Goal: Information Seeking & Learning: Learn about a topic

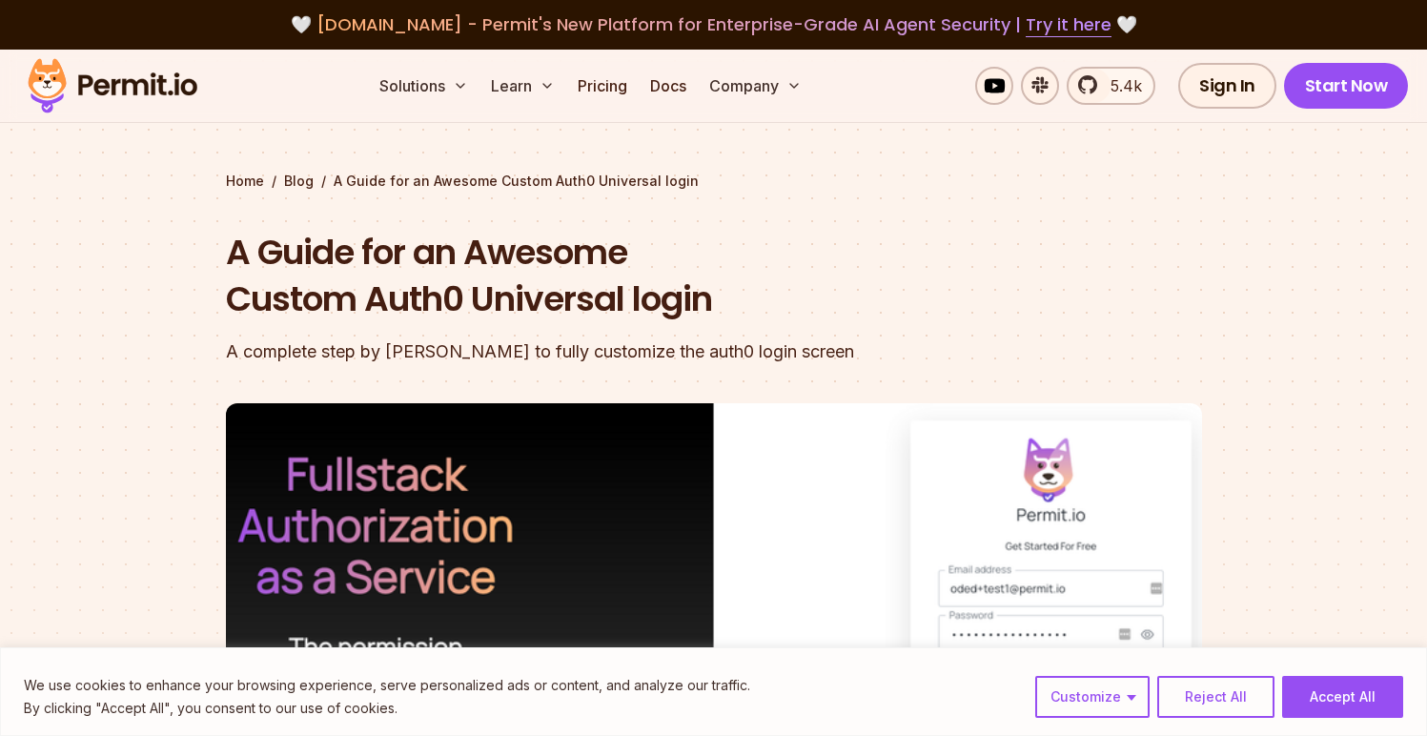
scroll to position [1559, 0]
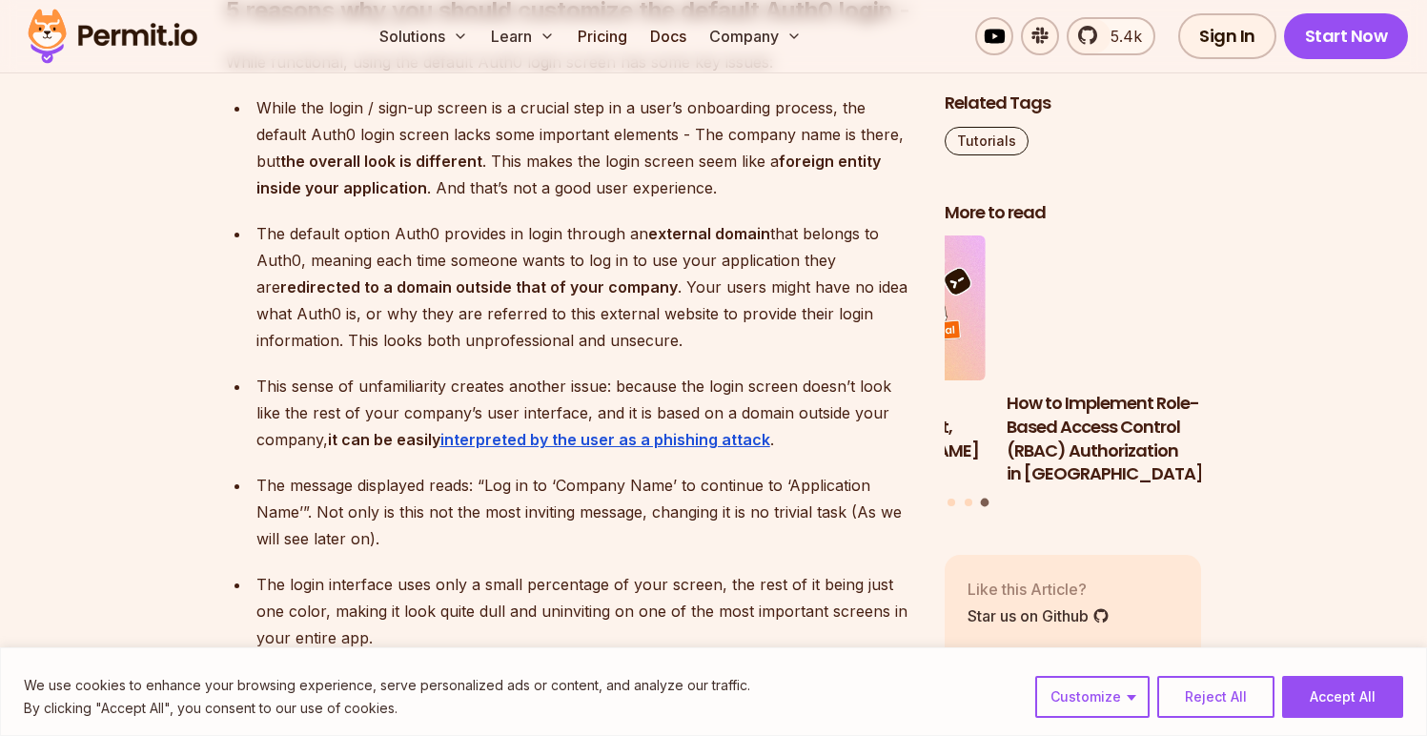
scroll to position [2093, 0]
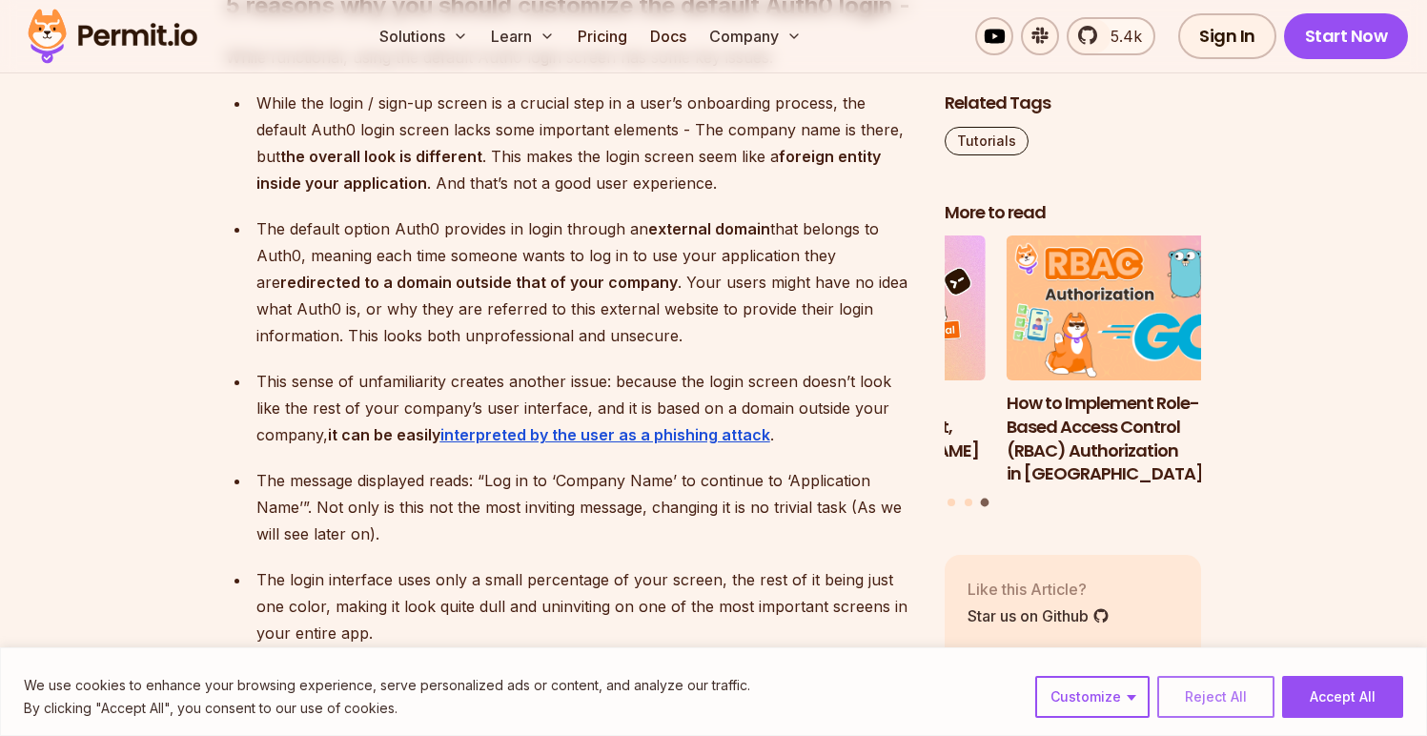
click at [1227, 696] on button "Reject All" at bounding box center [1216, 697] width 117 height 42
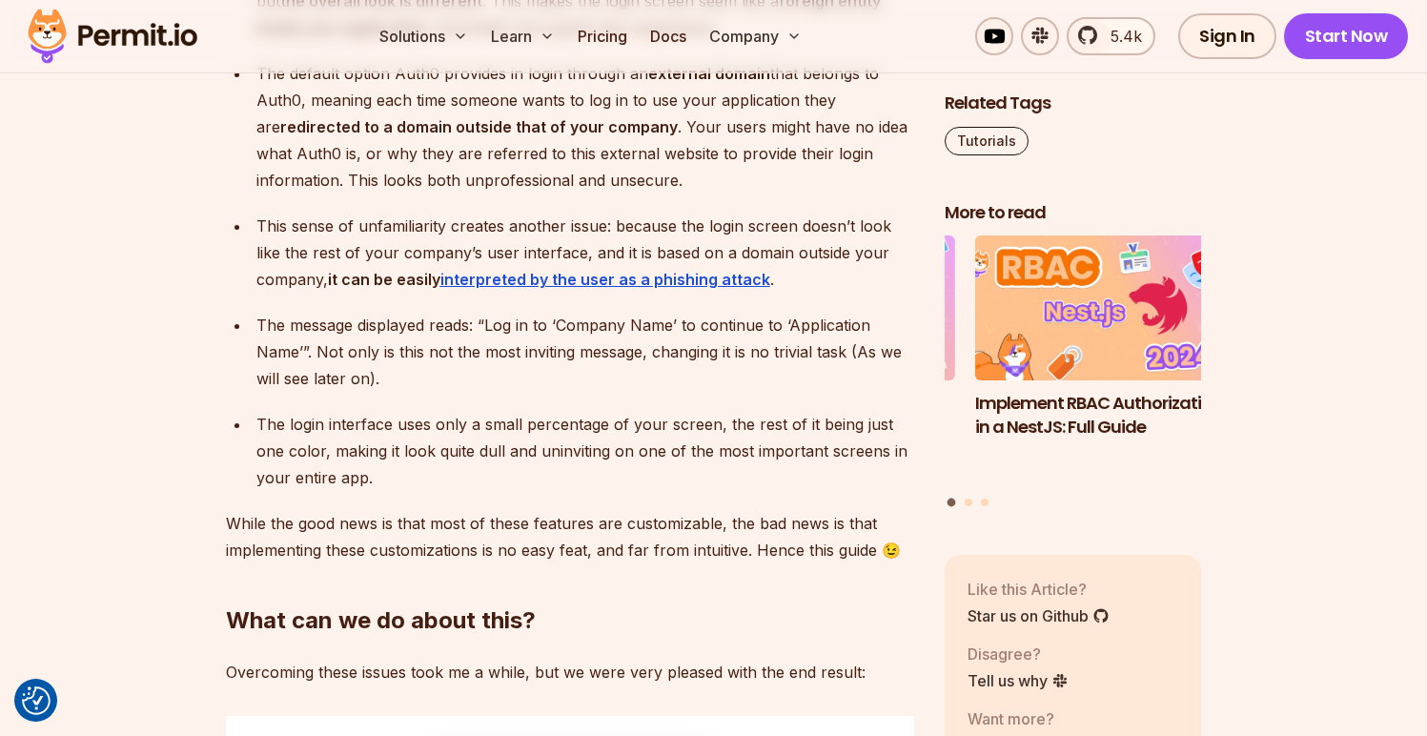
scroll to position [2258, 0]
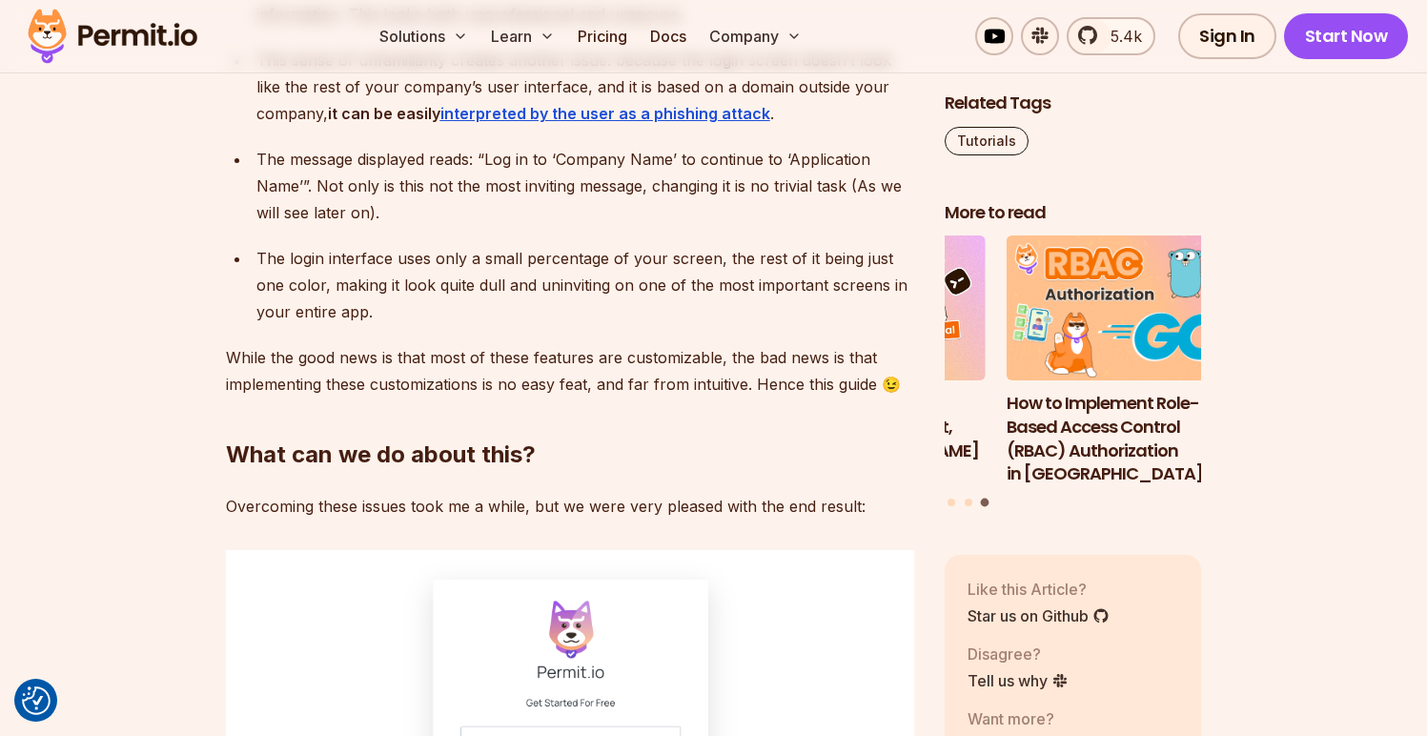
scroll to position [2413, 0]
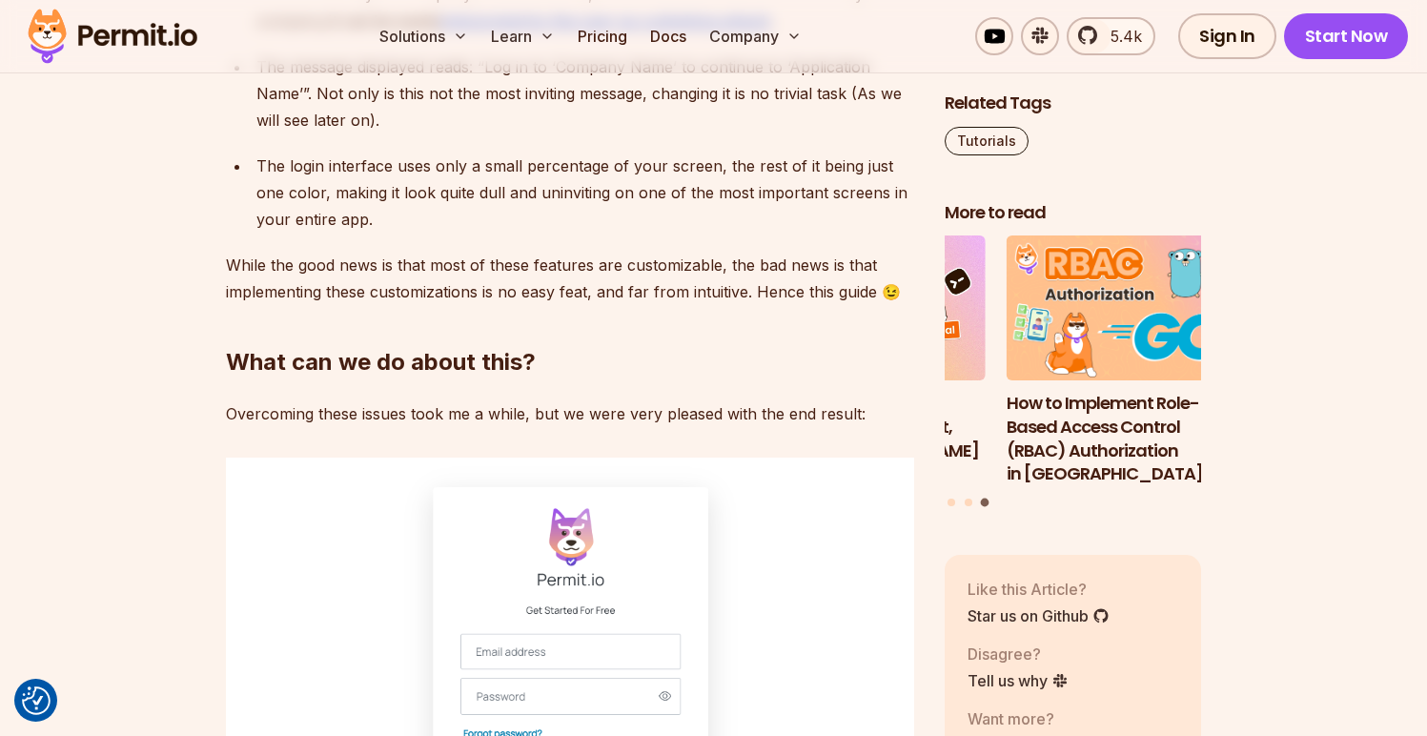
scroll to position [2506, 0]
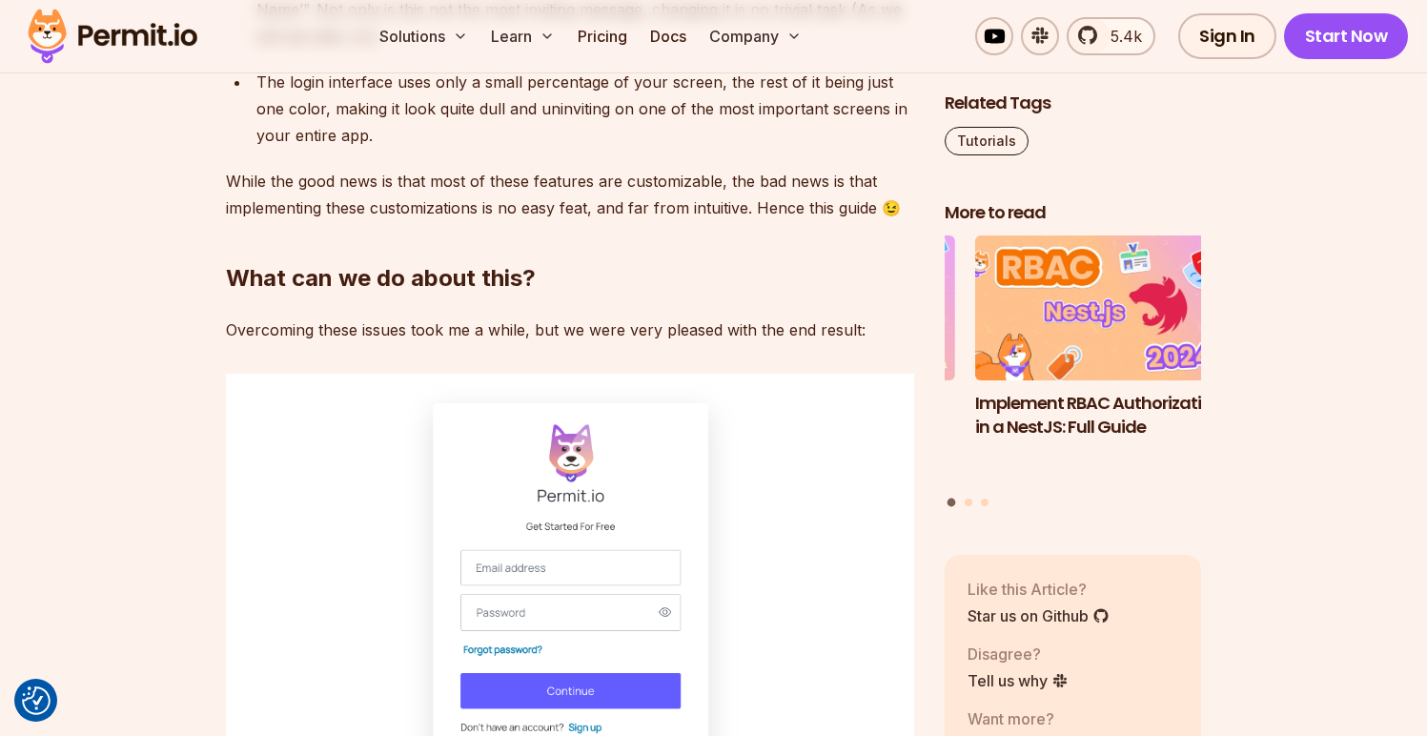
scroll to position [2594, 0]
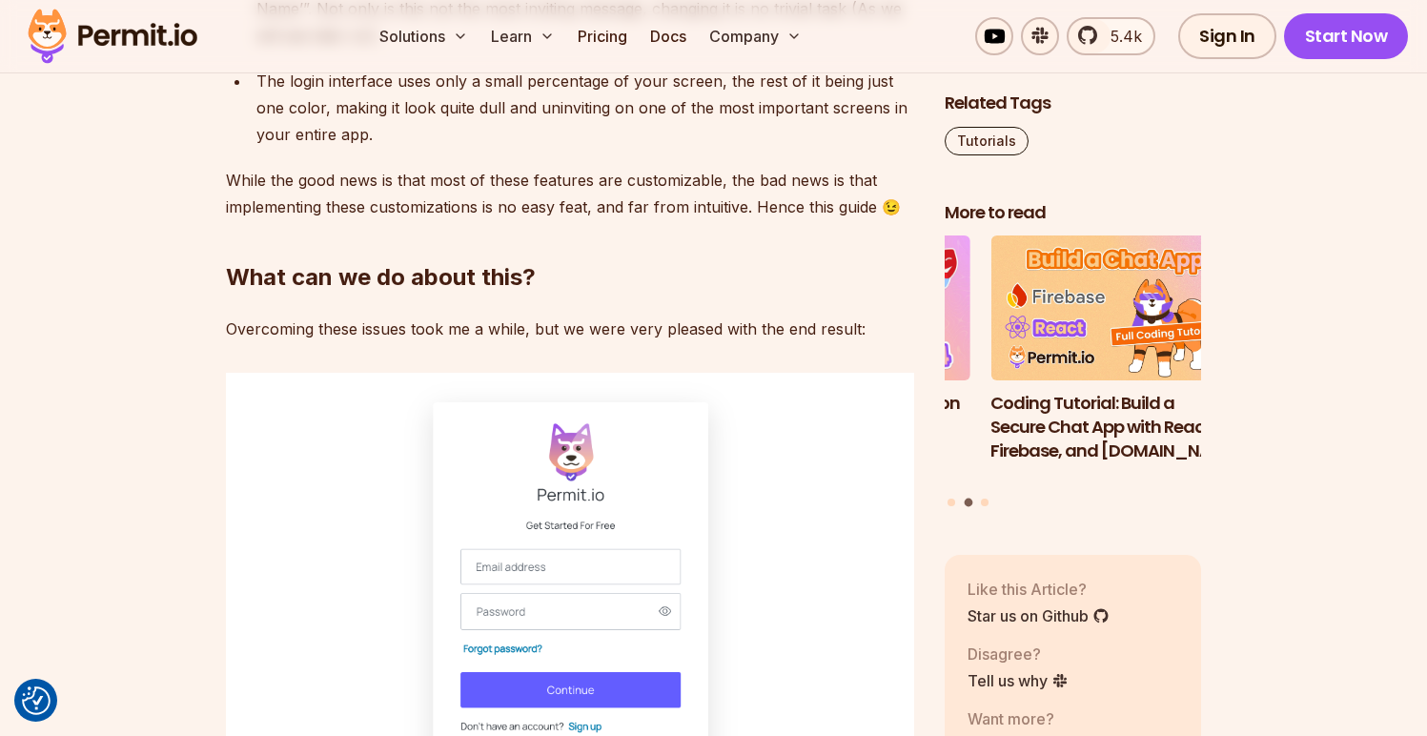
scroll to position [2599, 0]
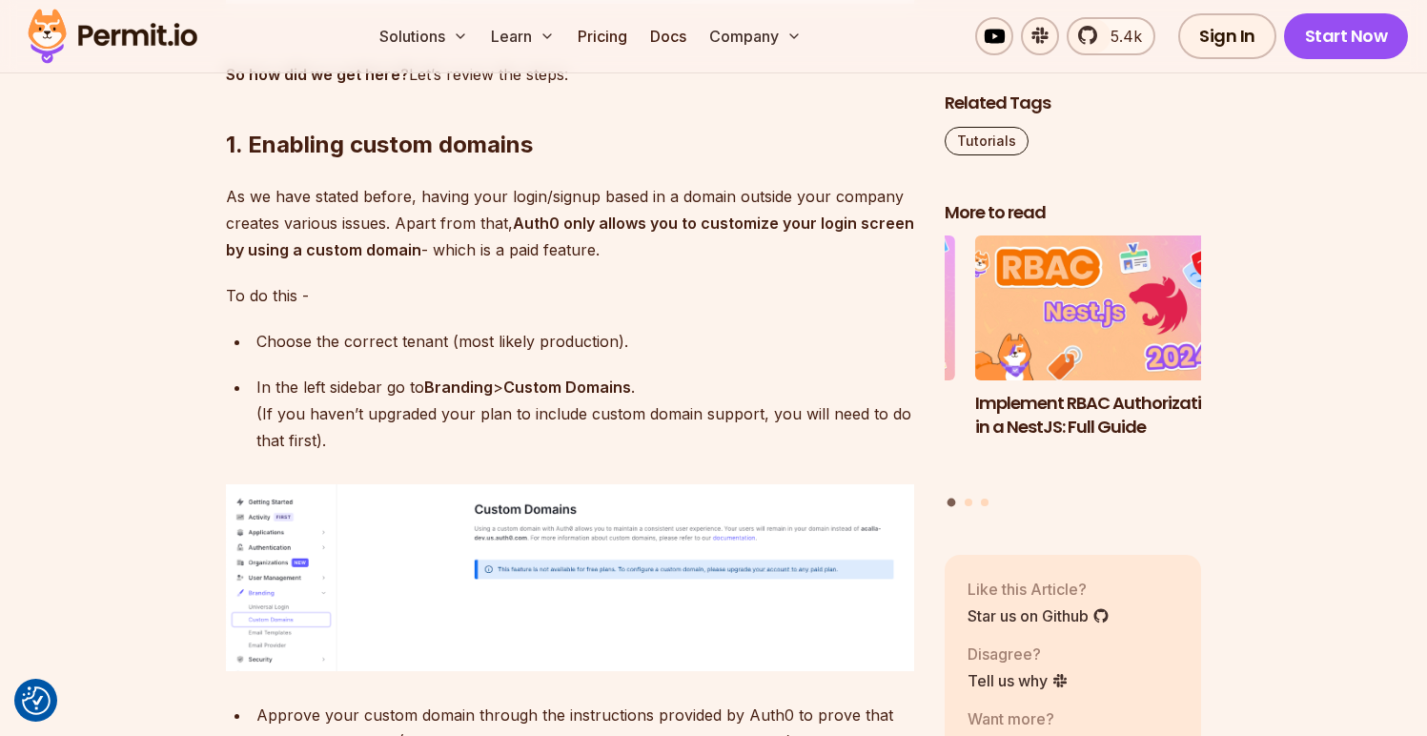
scroll to position [3494, 0]
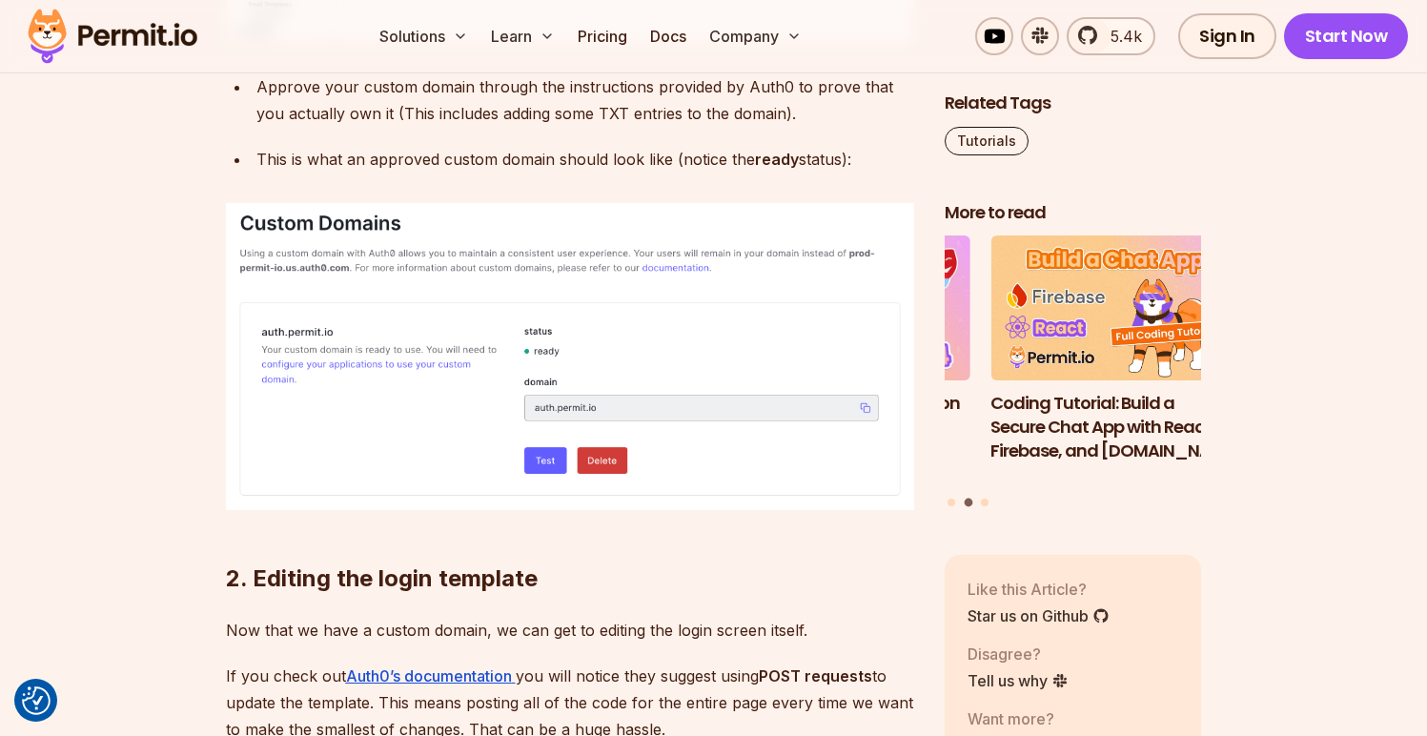
scroll to position [4144, 0]
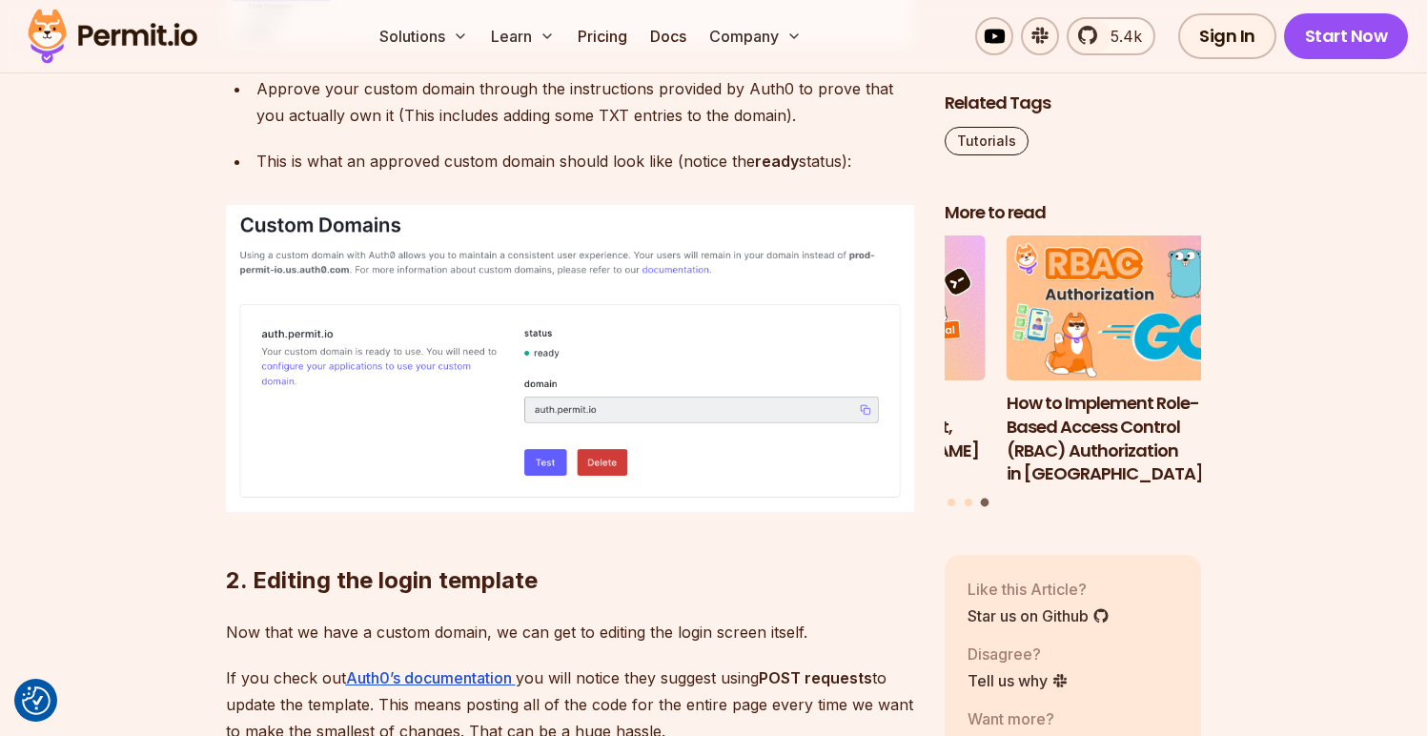
scroll to position [4139, 0]
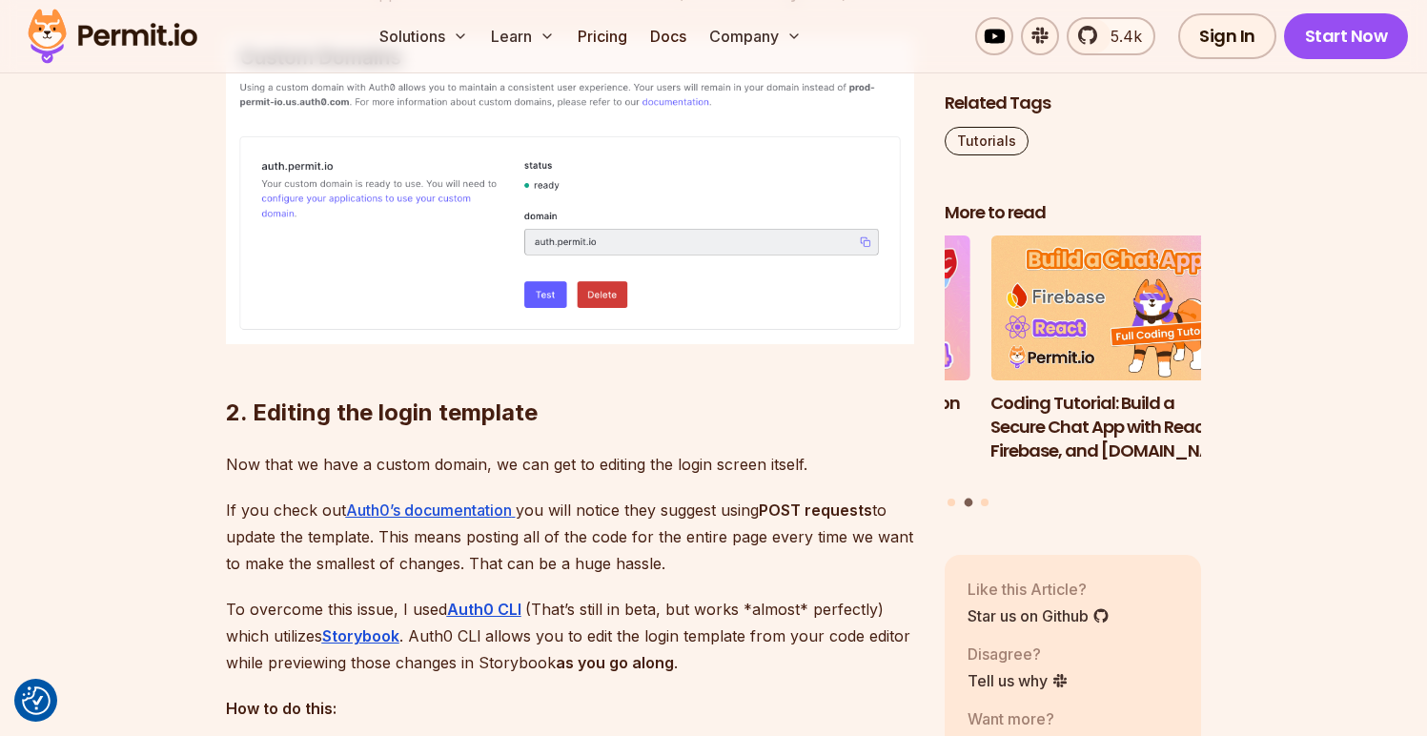
scroll to position [4269, 0]
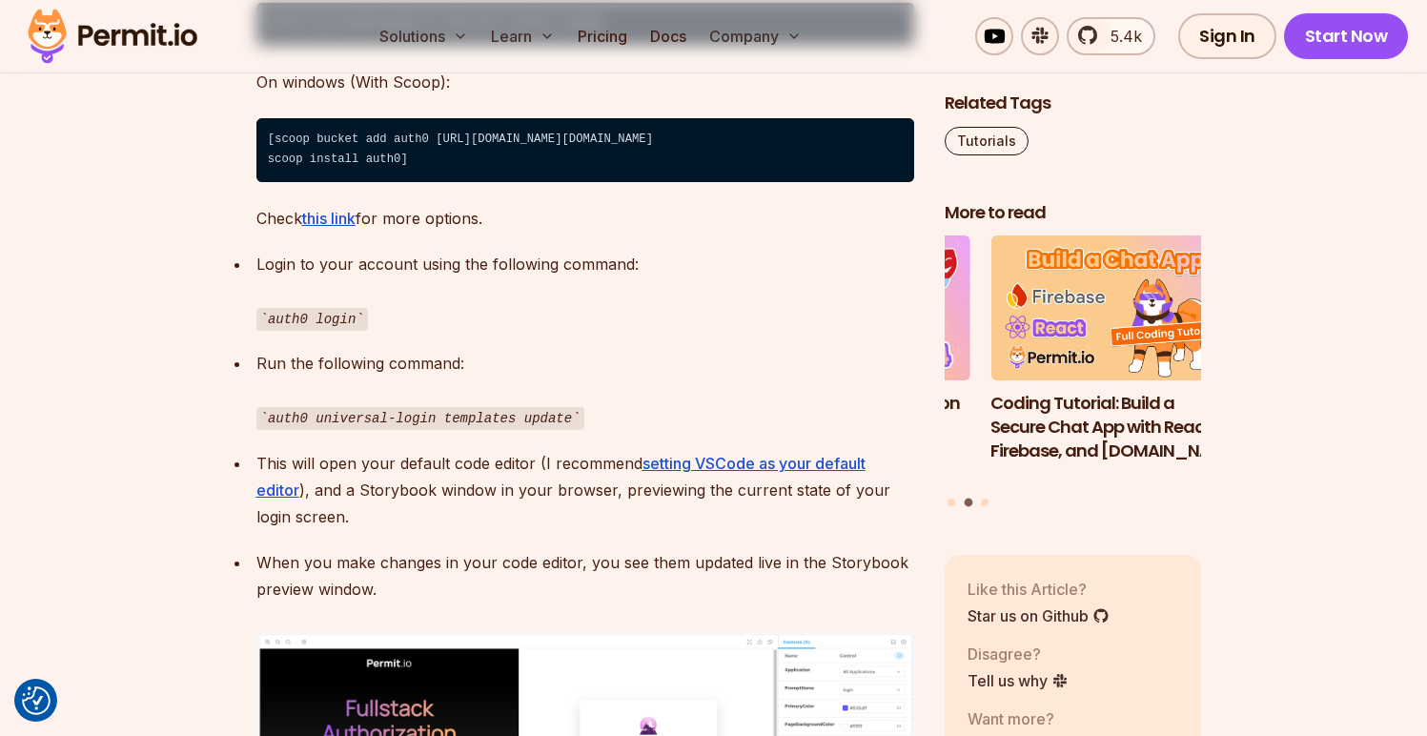
scroll to position [5256, 0]
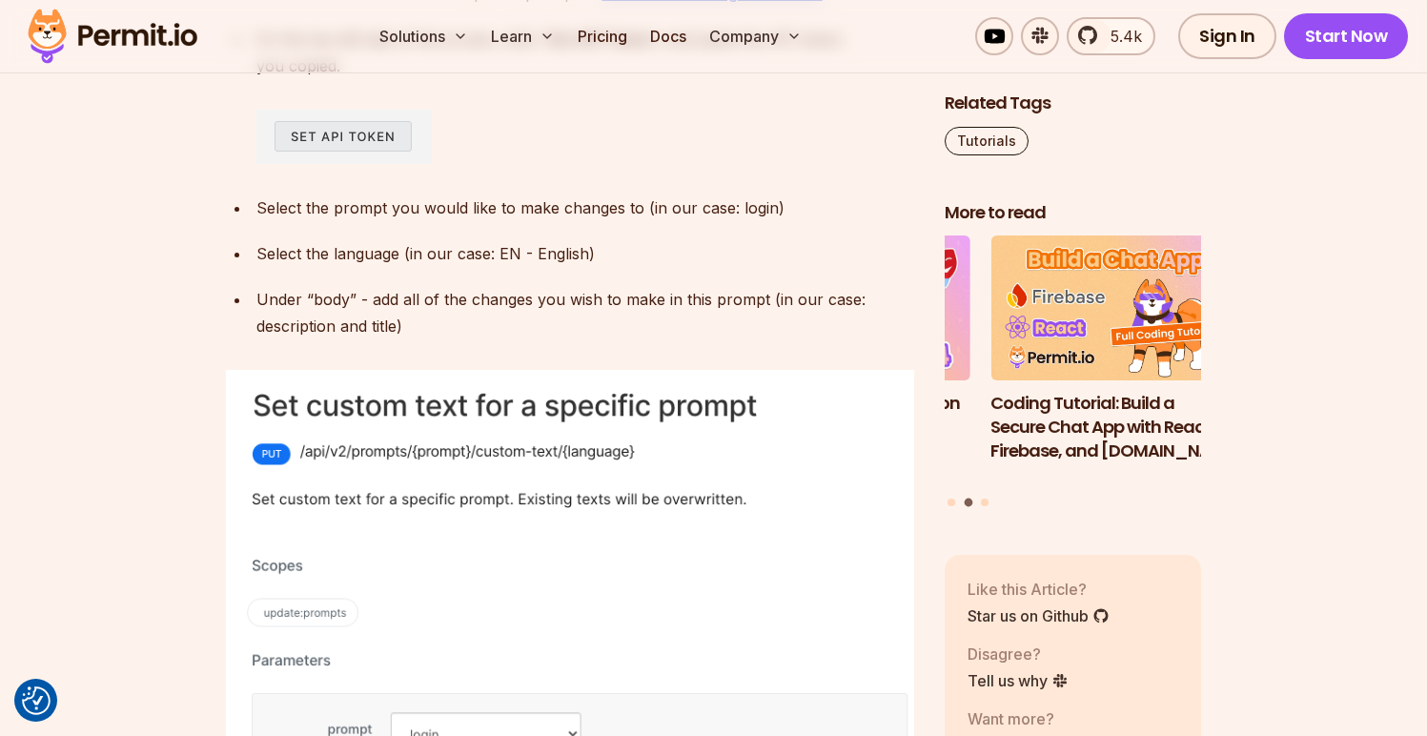
scroll to position [8646, 0]
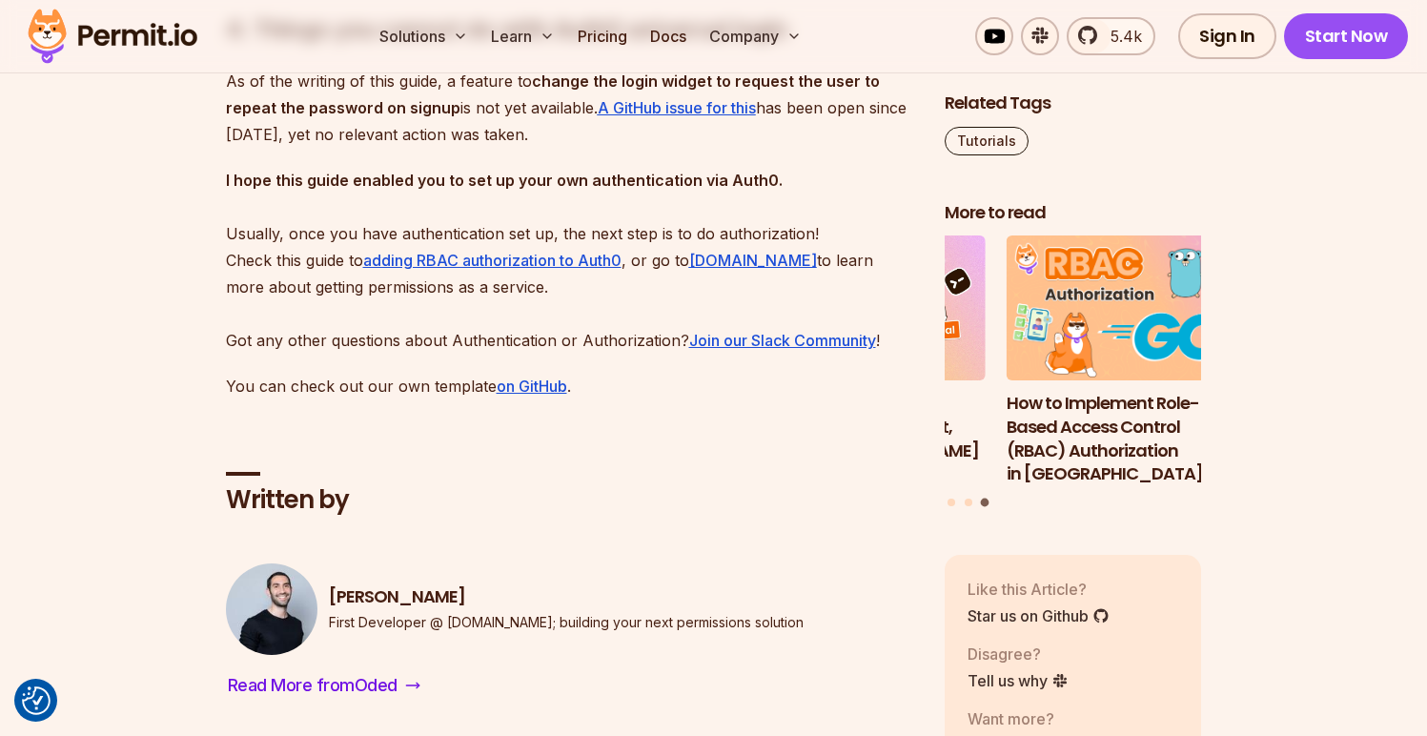
scroll to position [10179, 0]
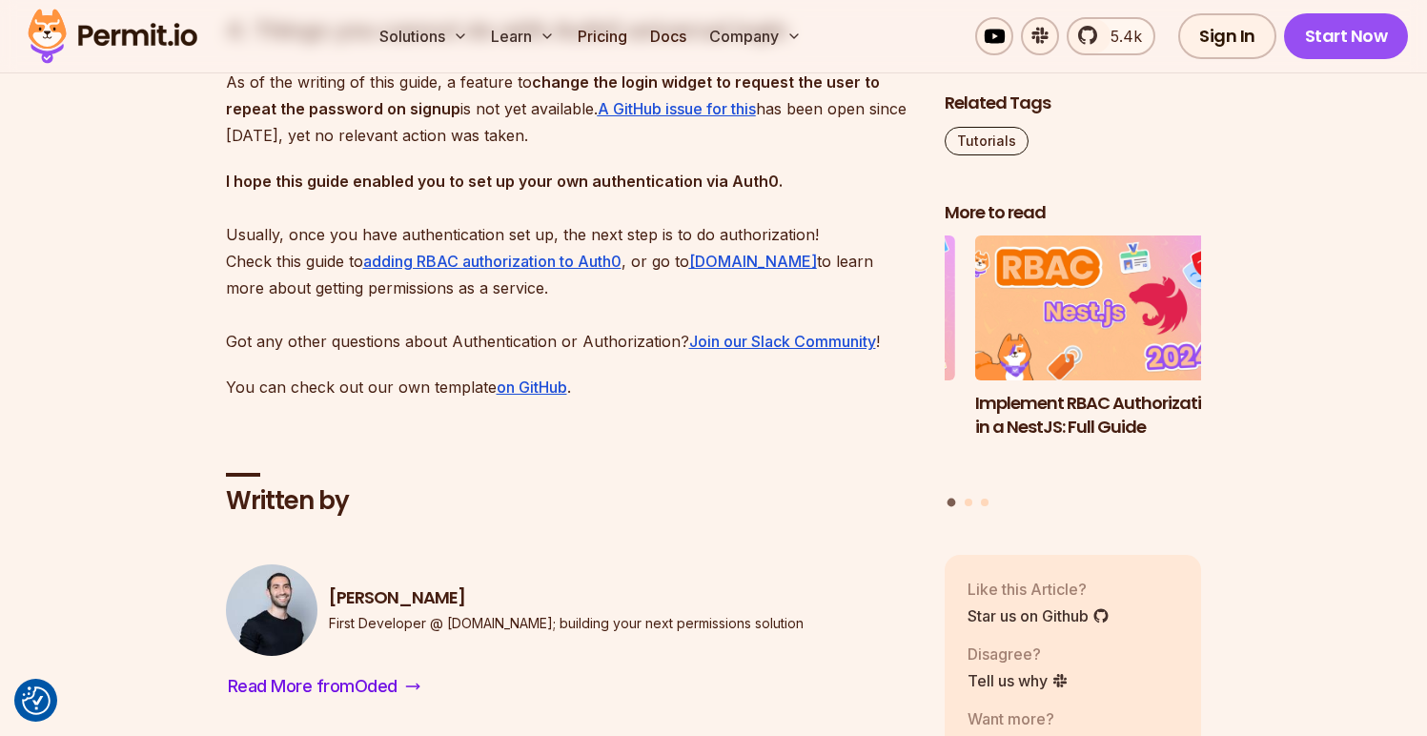
scroll to position [10187, 0]
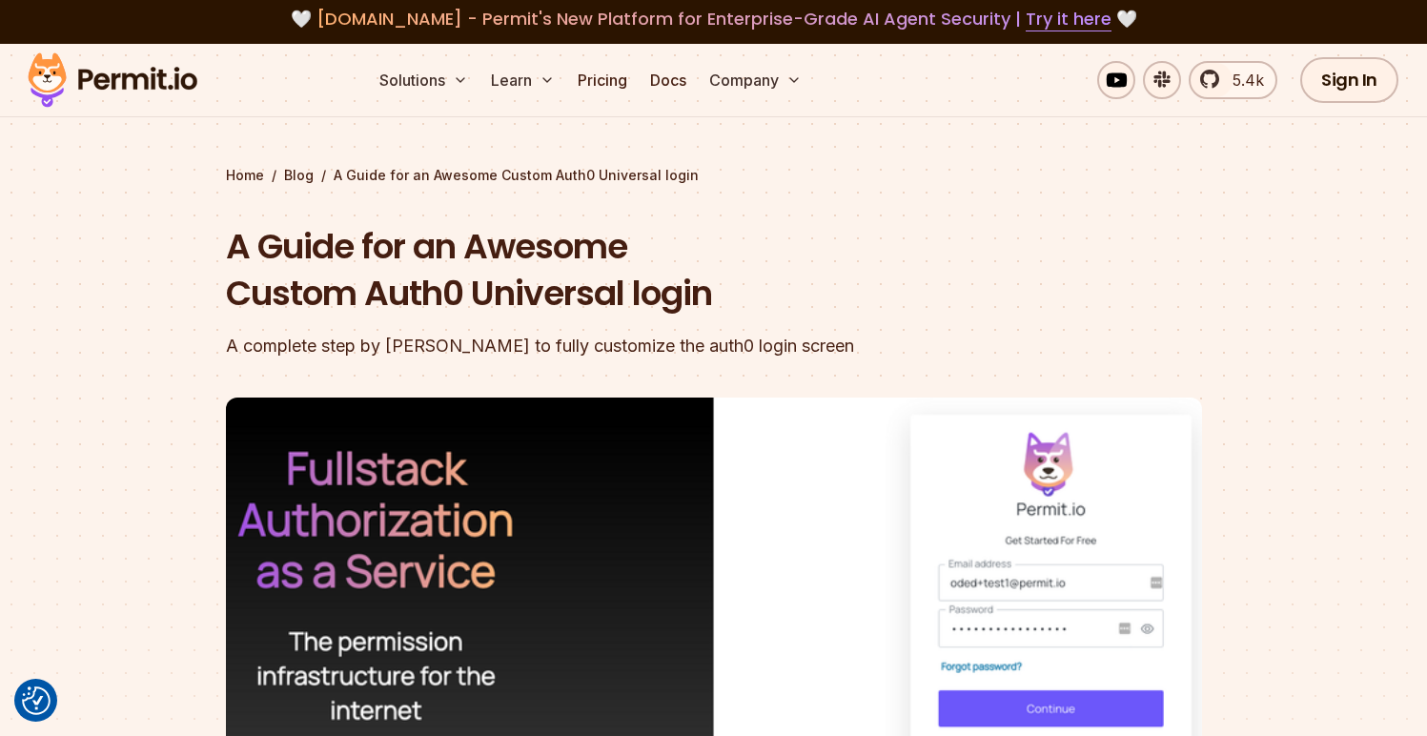
scroll to position [0, 0]
